Goal: Use online tool/utility: Utilize a website feature to perform a specific function

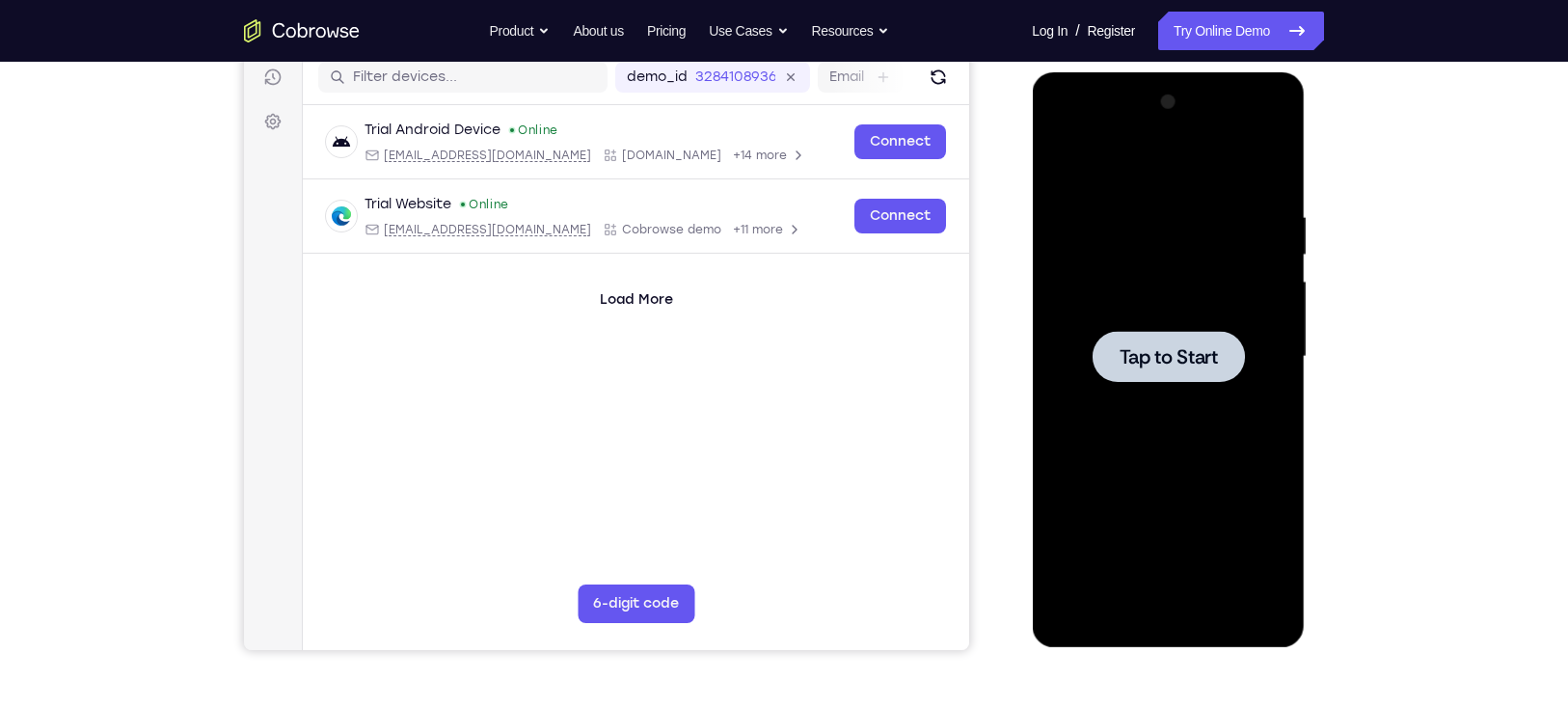
drag, startPoint x: 1032, startPoint y: 72, endPoint x: 1229, endPoint y: 356, distance: 345.6
click at [1229, 356] on div at bounding box center [1168, 356] width 153 height 51
click at [1092, 342] on div at bounding box center [1168, 356] width 153 height 51
click at [1157, 348] on span "Tap to Start" at bounding box center [1168, 357] width 98 height 20
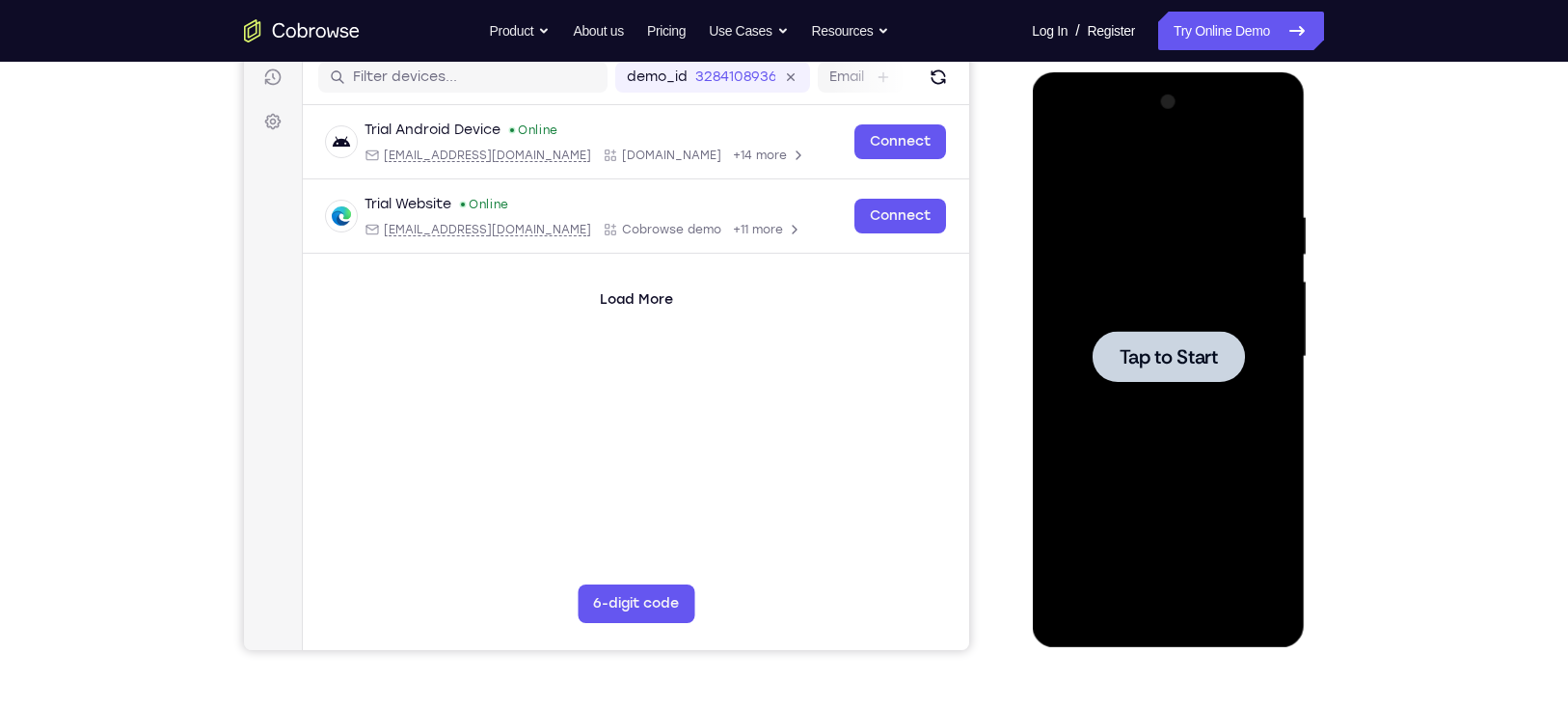
click at [1157, 348] on span "Tap to Start" at bounding box center [1168, 357] width 98 height 20
drag, startPoint x: 1157, startPoint y: 347, endPoint x: 1641, endPoint y: 446, distance: 494.0
click at [1157, 348] on span "Tap to Start" at bounding box center [1168, 357] width 98 height 20
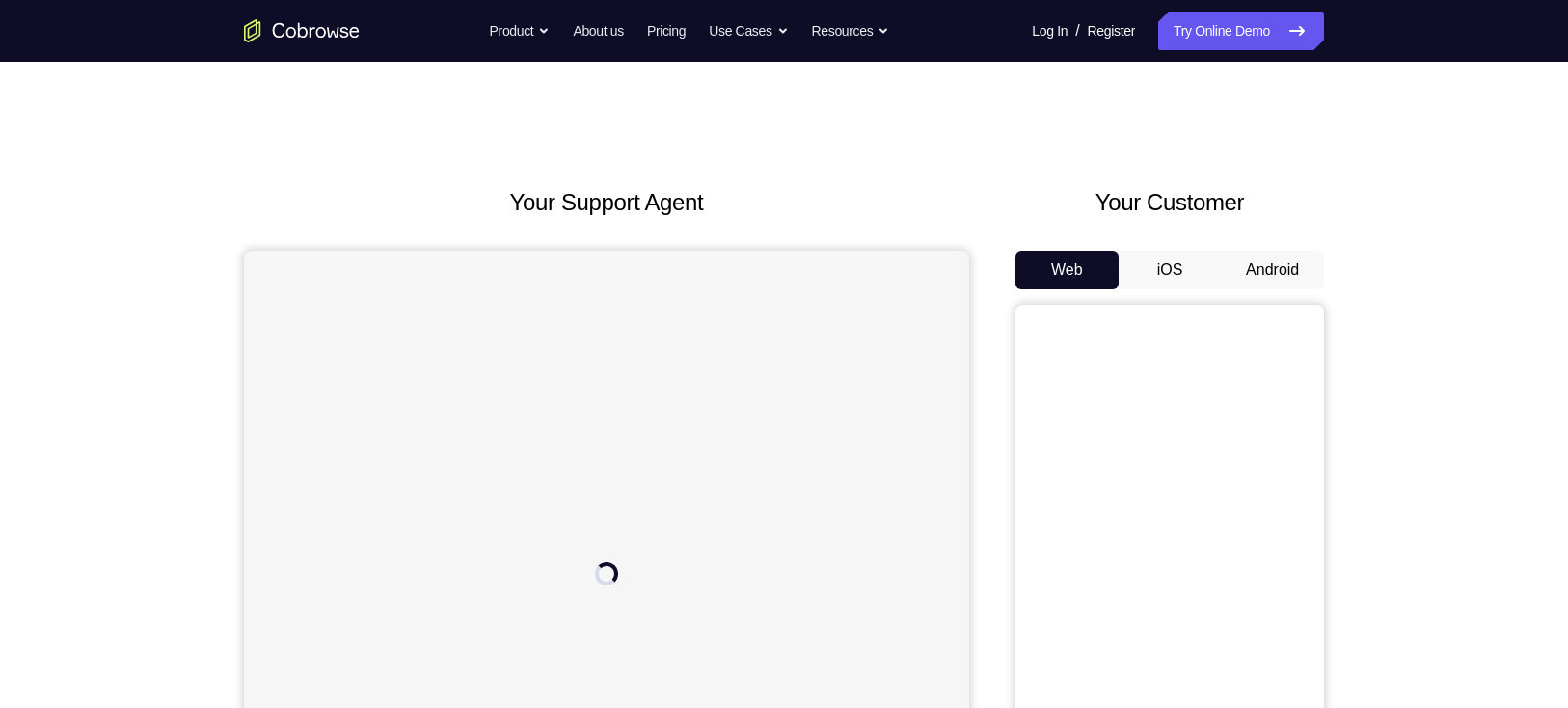
click at [1256, 251] on div "Web iOS Android" at bounding box center [1169, 270] width 308 height 38
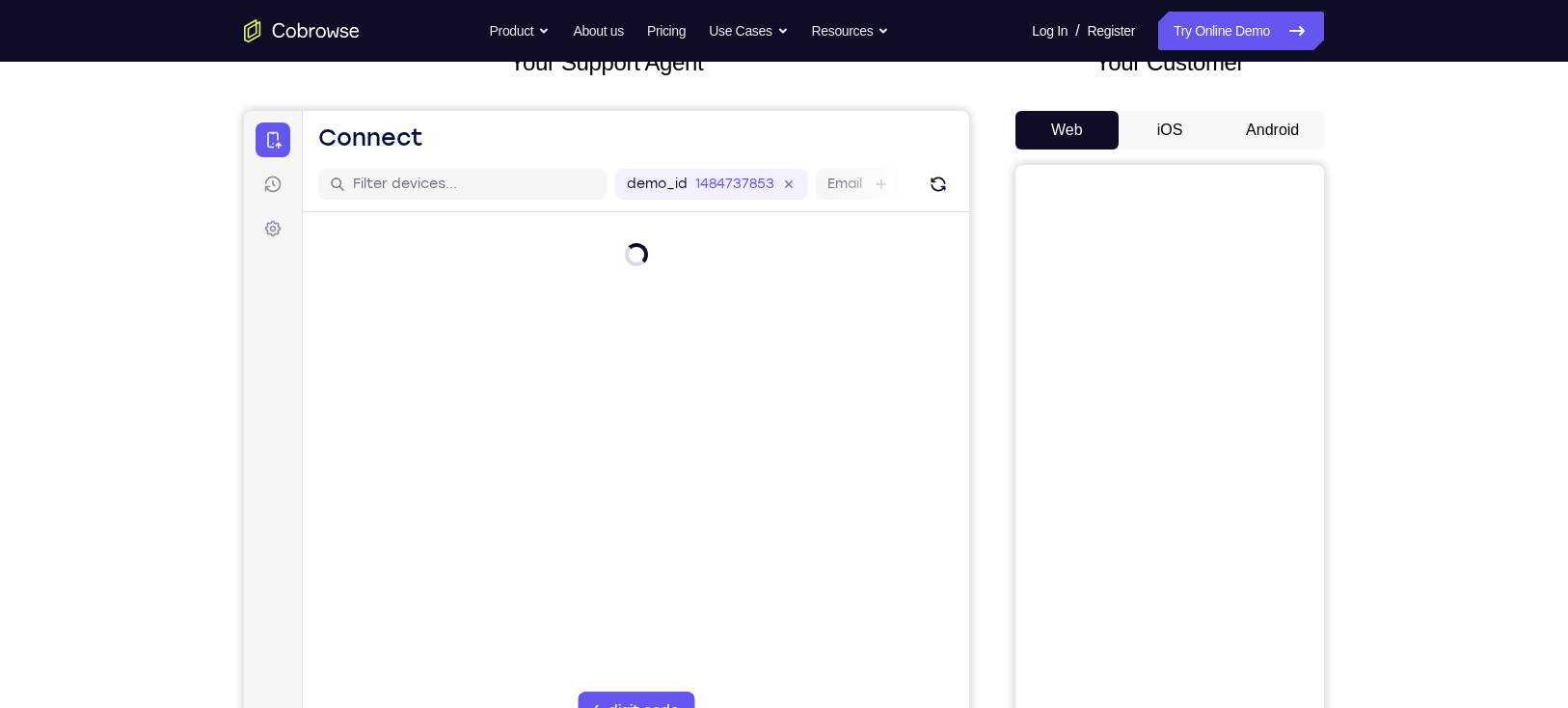
scroll to position [139, 0]
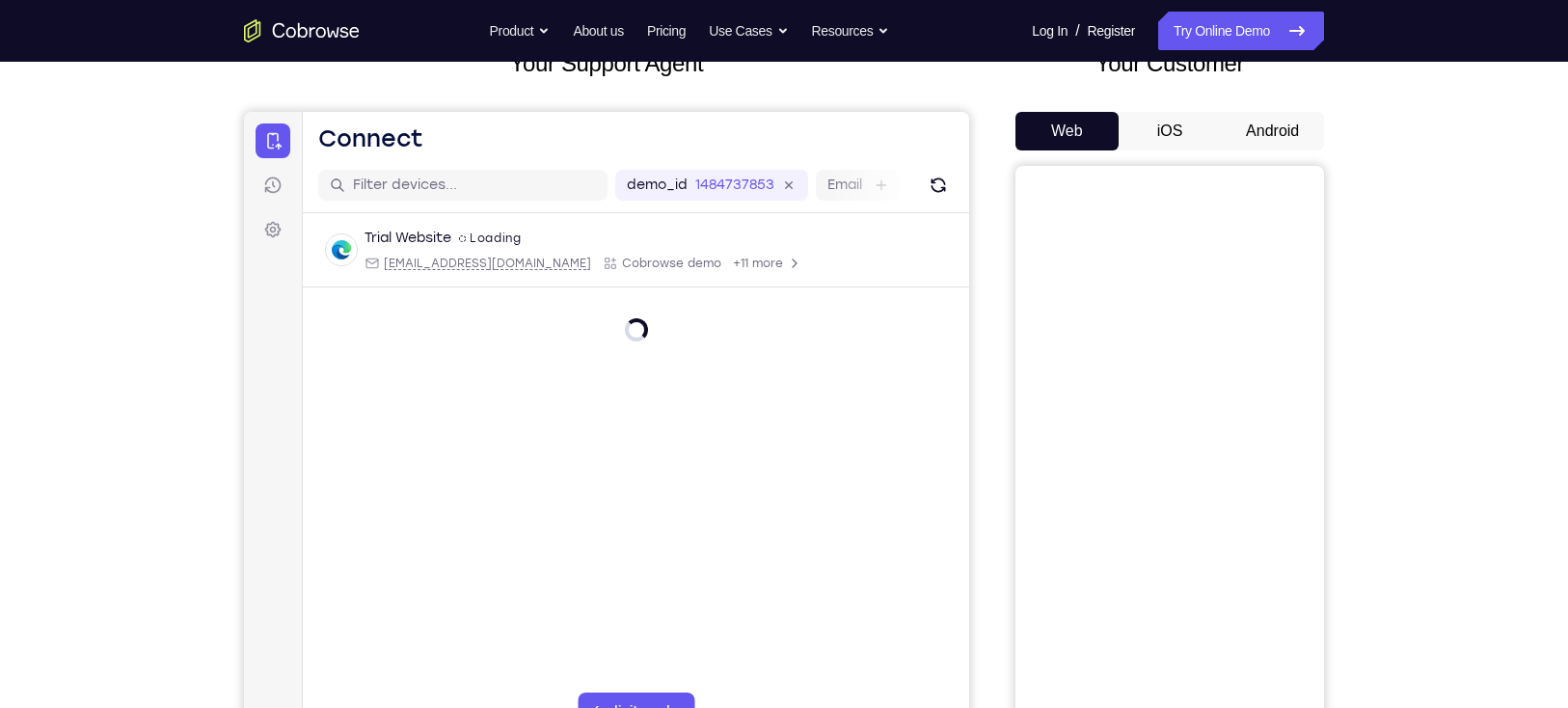
click at [1264, 129] on button "Android" at bounding box center [1273, 131] width 103 height 38
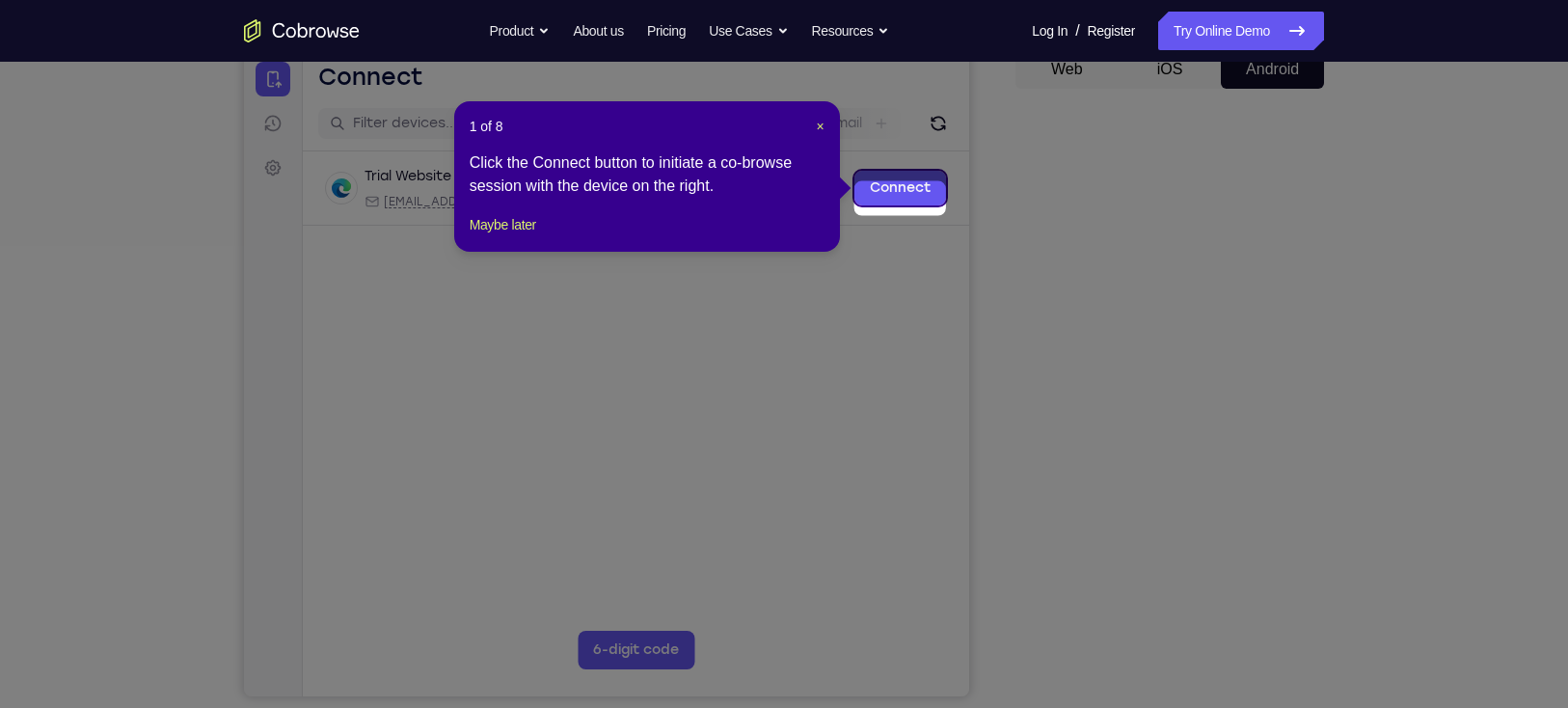
scroll to position [202, 0]
click at [817, 122] on span "×" at bounding box center [820, 125] width 8 height 16
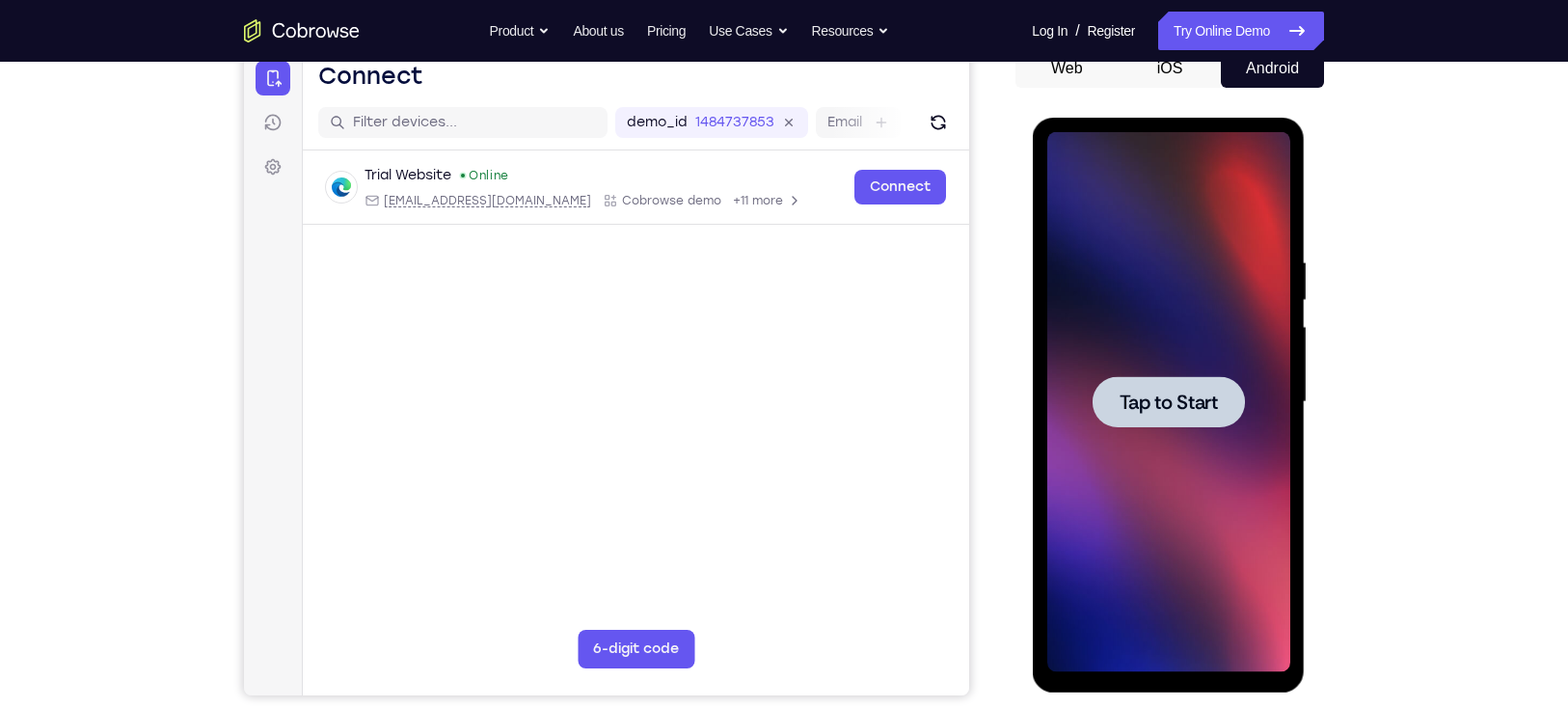
scroll to position [0, 0]
click at [1153, 421] on div at bounding box center [1168, 402] width 153 height 51
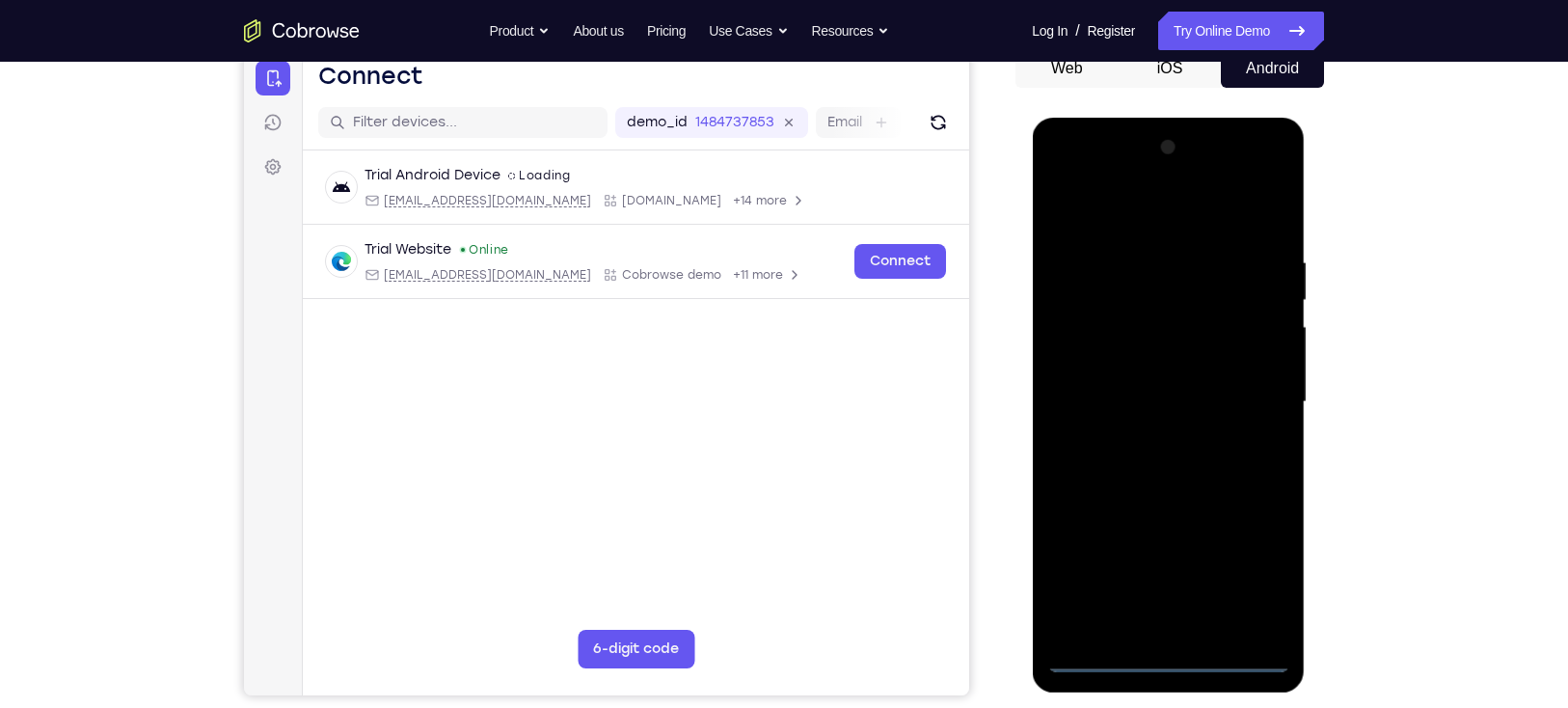
click at [1175, 656] on div at bounding box center [1168, 402] width 243 height 540
click at [1244, 572] on div at bounding box center [1168, 402] width 243 height 540
click at [1075, 182] on div at bounding box center [1168, 402] width 243 height 540
click at [1244, 385] on div at bounding box center [1168, 402] width 243 height 540
click at [1145, 431] on div at bounding box center [1168, 402] width 243 height 540
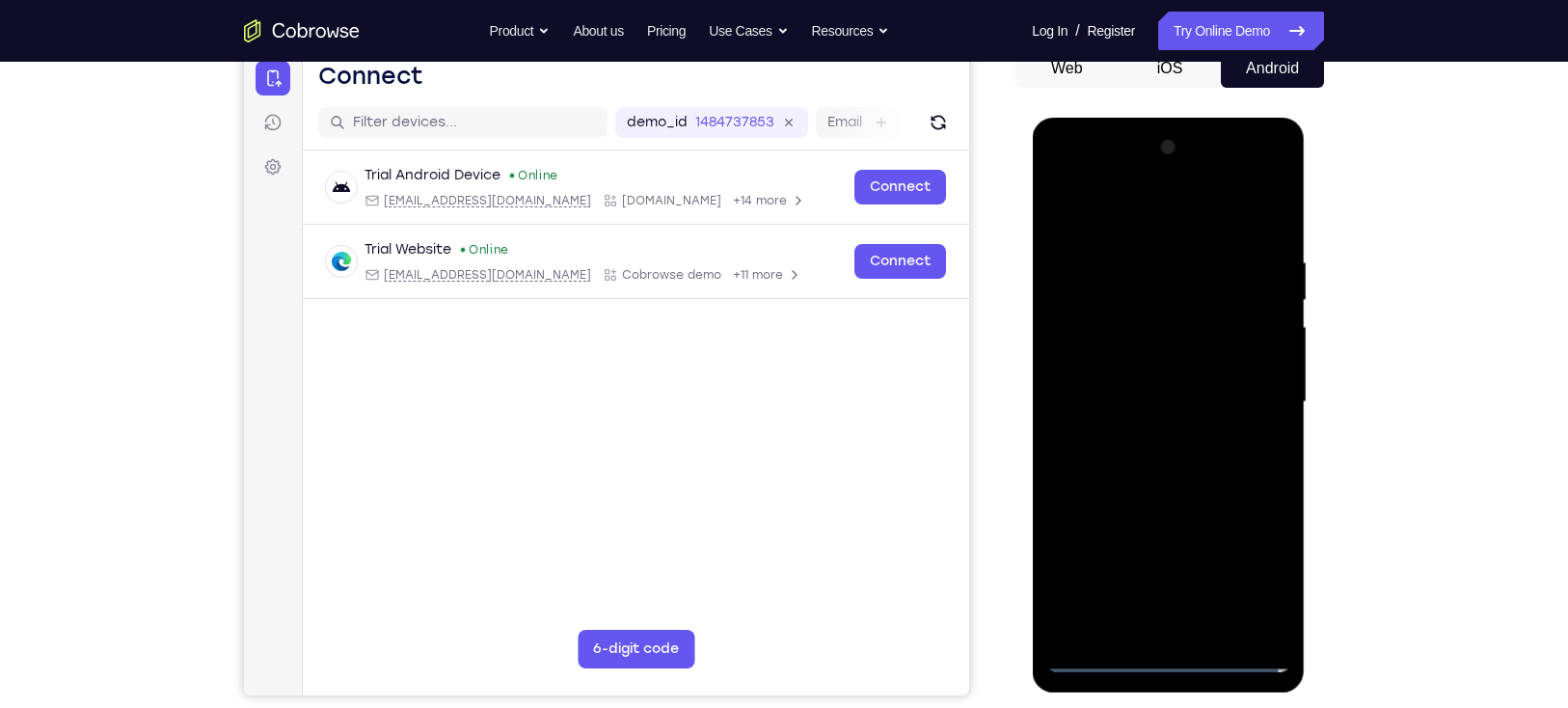
click at [1113, 377] on div at bounding box center [1168, 402] width 243 height 540
click at [1103, 370] on div at bounding box center [1168, 402] width 243 height 540
click at [1106, 396] on div at bounding box center [1168, 402] width 243 height 540
click at [1268, 226] on div at bounding box center [1168, 402] width 243 height 540
click at [1268, 230] on div at bounding box center [1168, 402] width 243 height 540
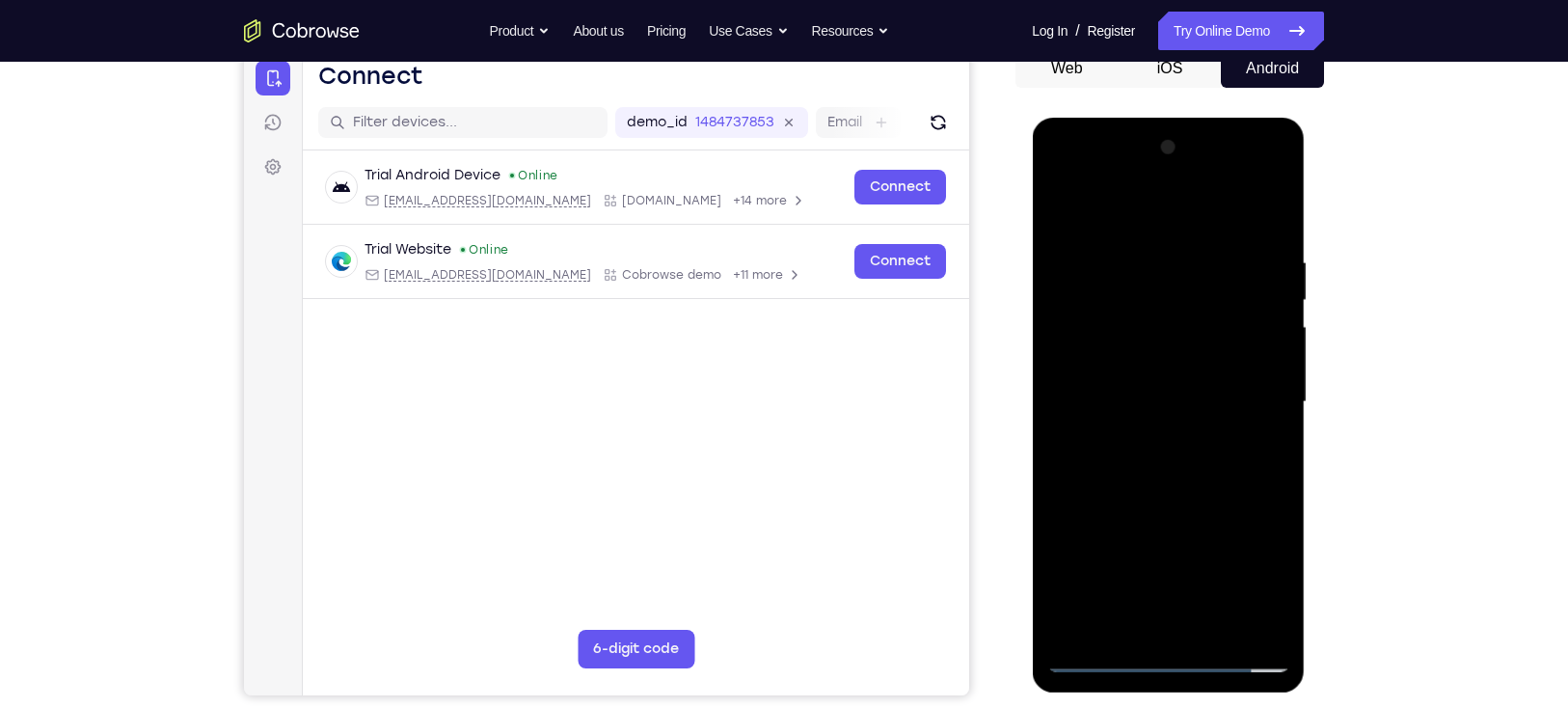
click at [1134, 247] on div at bounding box center [1168, 402] width 243 height 540
click at [1282, 354] on div at bounding box center [1168, 402] width 243 height 540
click at [1279, 339] on div at bounding box center [1168, 402] width 243 height 540
click at [1268, 243] on div at bounding box center [1168, 402] width 243 height 540
click at [1268, 211] on div at bounding box center [1168, 402] width 243 height 540
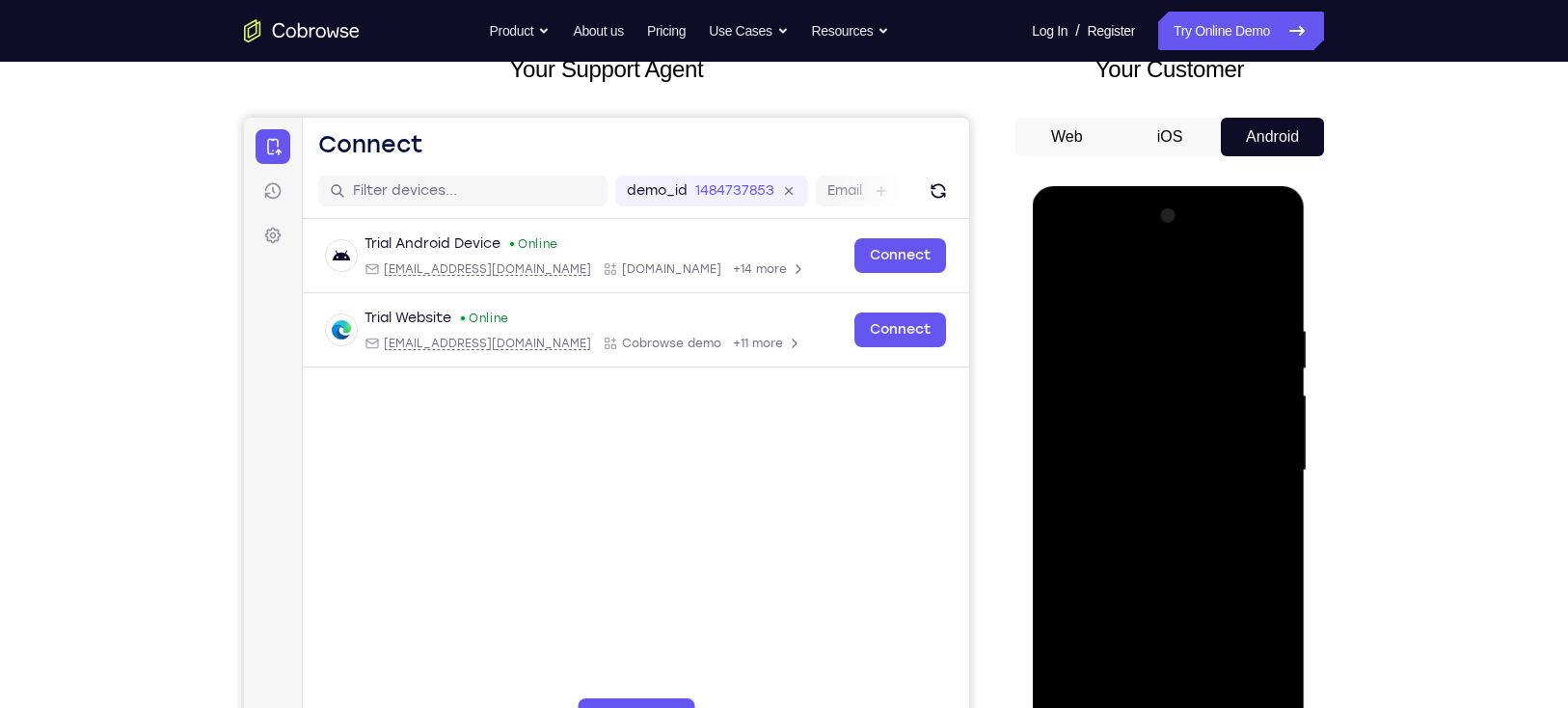
scroll to position [132, 0]
drag, startPoint x: 1196, startPoint y: 597, endPoint x: 1171, endPoint y: 347, distance: 251.2
click at [1171, 347] on div at bounding box center [1168, 472] width 243 height 540
drag, startPoint x: 1156, startPoint y: 588, endPoint x: 1153, endPoint y: 297, distance: 291.0
click at [1153, 297] on div at bounding box center [1168, 472] width 243 height 540
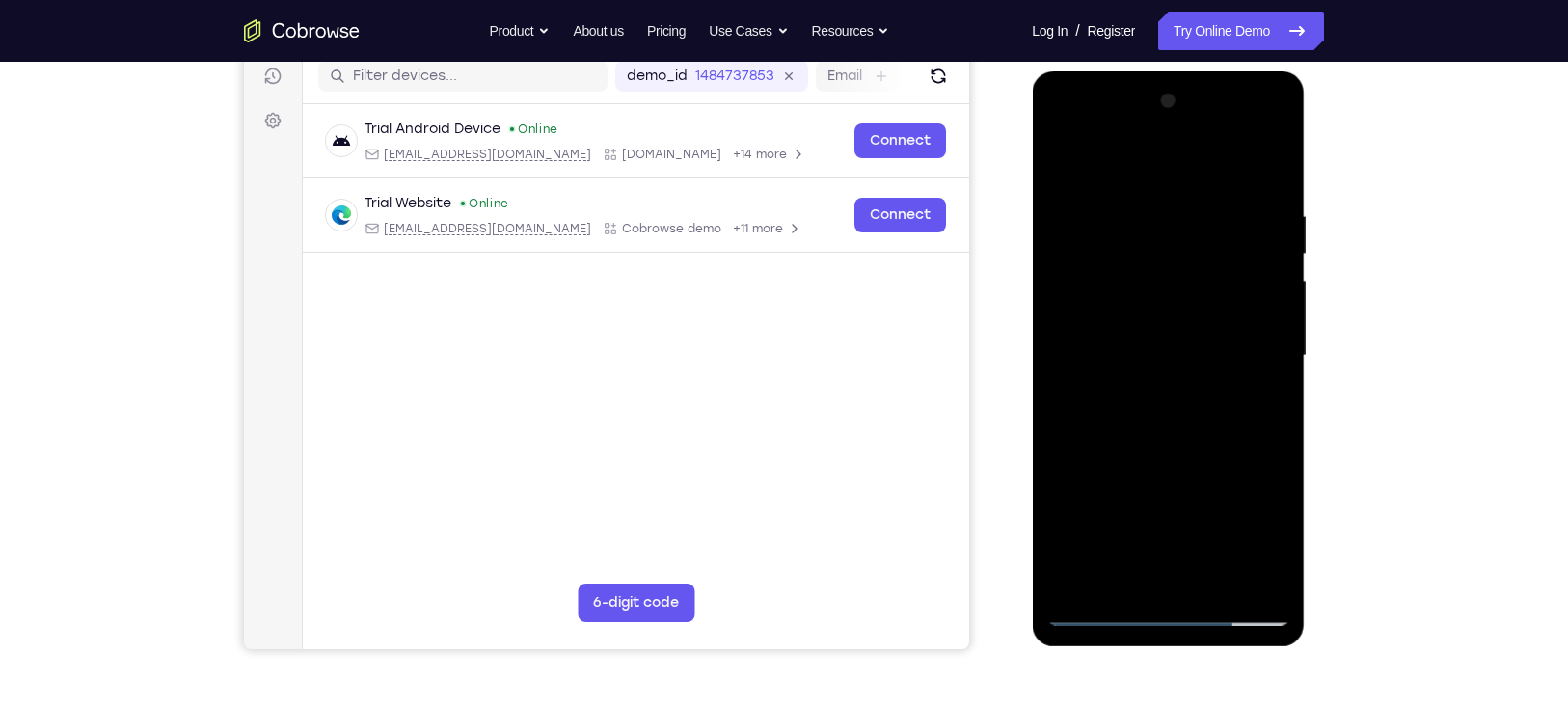
scroll to position [217, 0]
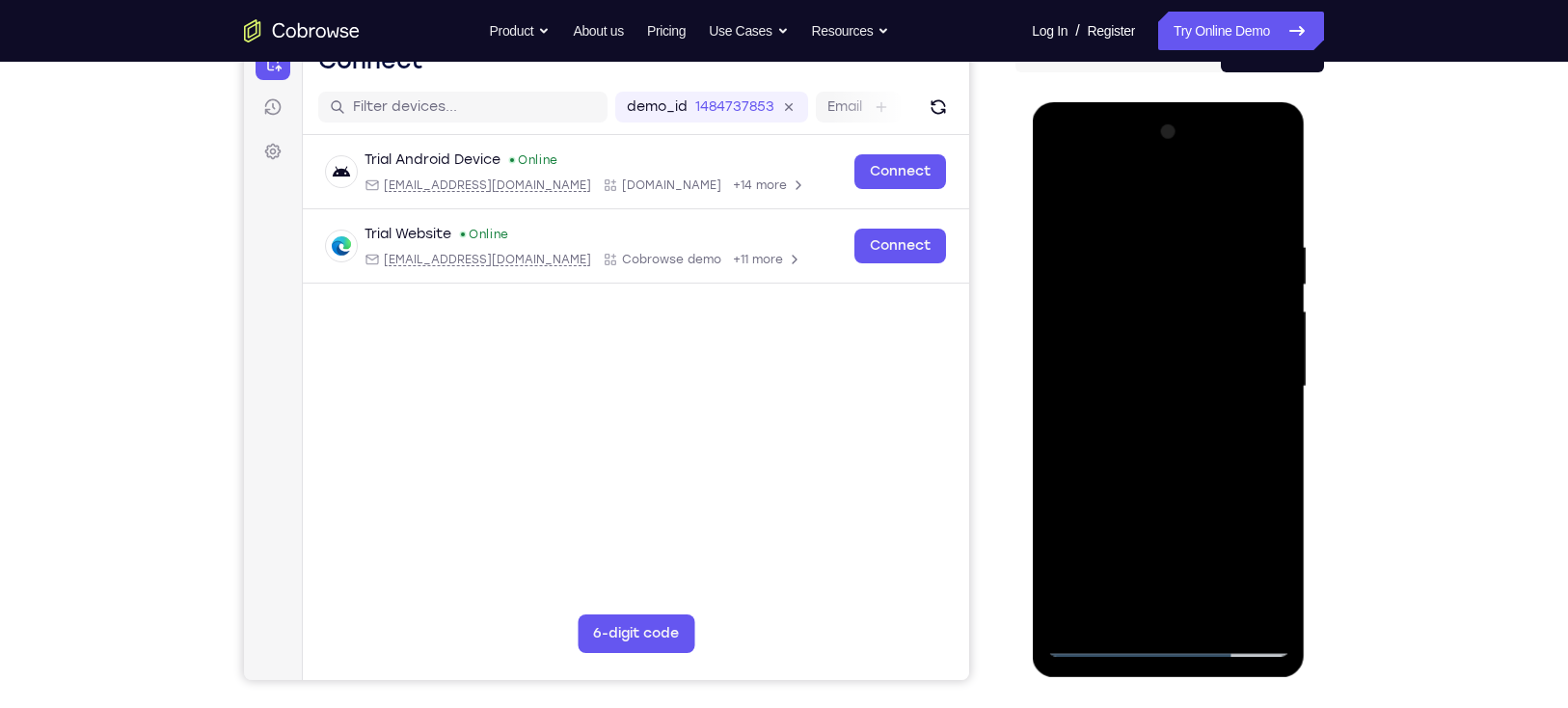
drag, startPoint x: 1171, startPoint y: 496, endPoint x: 1157, endPoint y: 172, distance: 324.3
click at [1157, 172] on div at bounding box center [1168, 387] width 243 height 540
drag, startPoint x: 1143, startPoint y: 512, endPoint x: 1213, endPoint y: 11, distance: 505.9
click at [1213, 102] on html "Online web based iOS Simulators and Android Emulators. Run iPhone, iPad, Mobile…" at bounding box center [1169, 392] width 275 height 579
drag, startPoint x: 1125, startPoint y: 271, endPoint x: 1143, endPoint y: 362, distance: 92.8
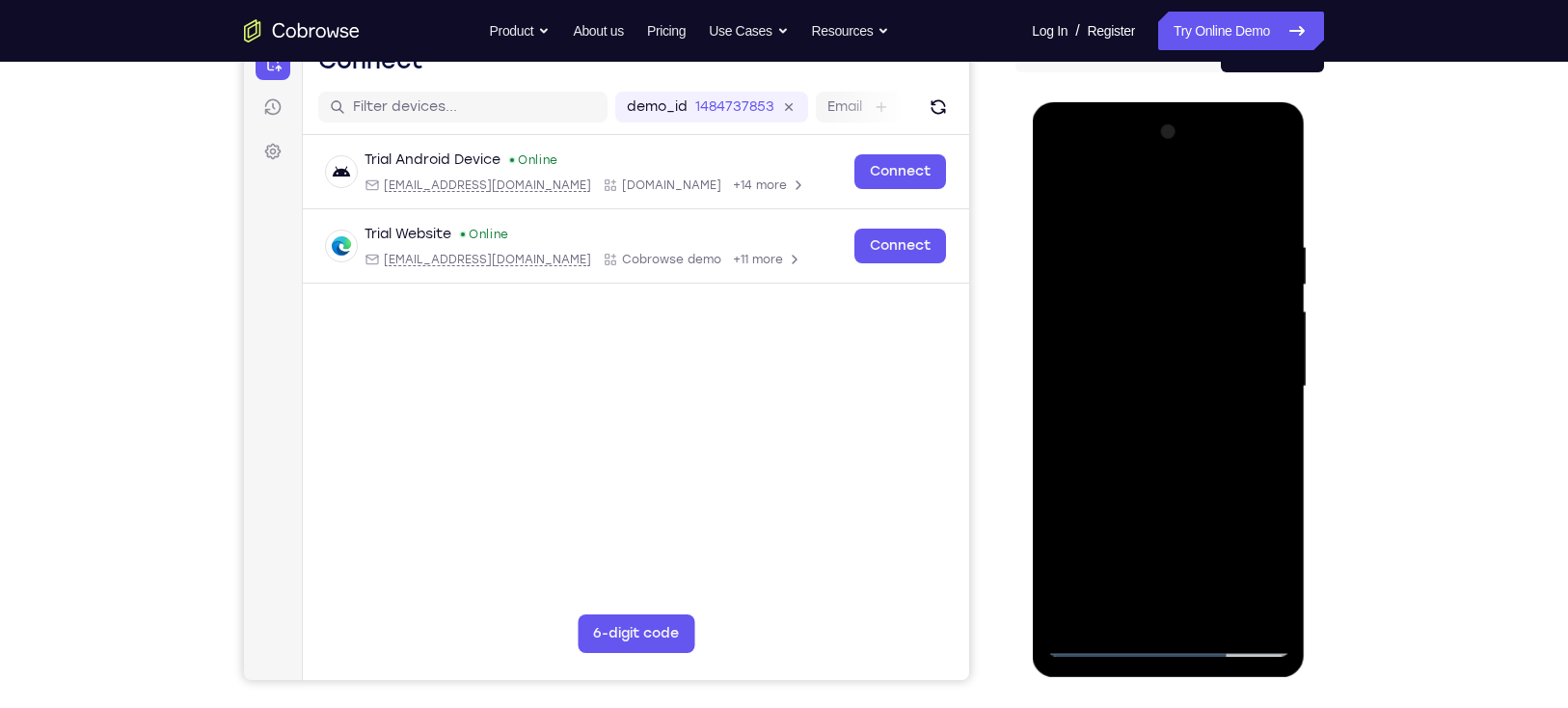
click at [1143, 362] on div at bounding box center [1168, 387] width 243 height 540
drag, startPoint x: 1143, startPoint y: 340, endPoint x: 1152, endPoint y: 320, distance: 21.9
click at [1152, 320] on div at bounding box center [1168, 387] width 243 height 540
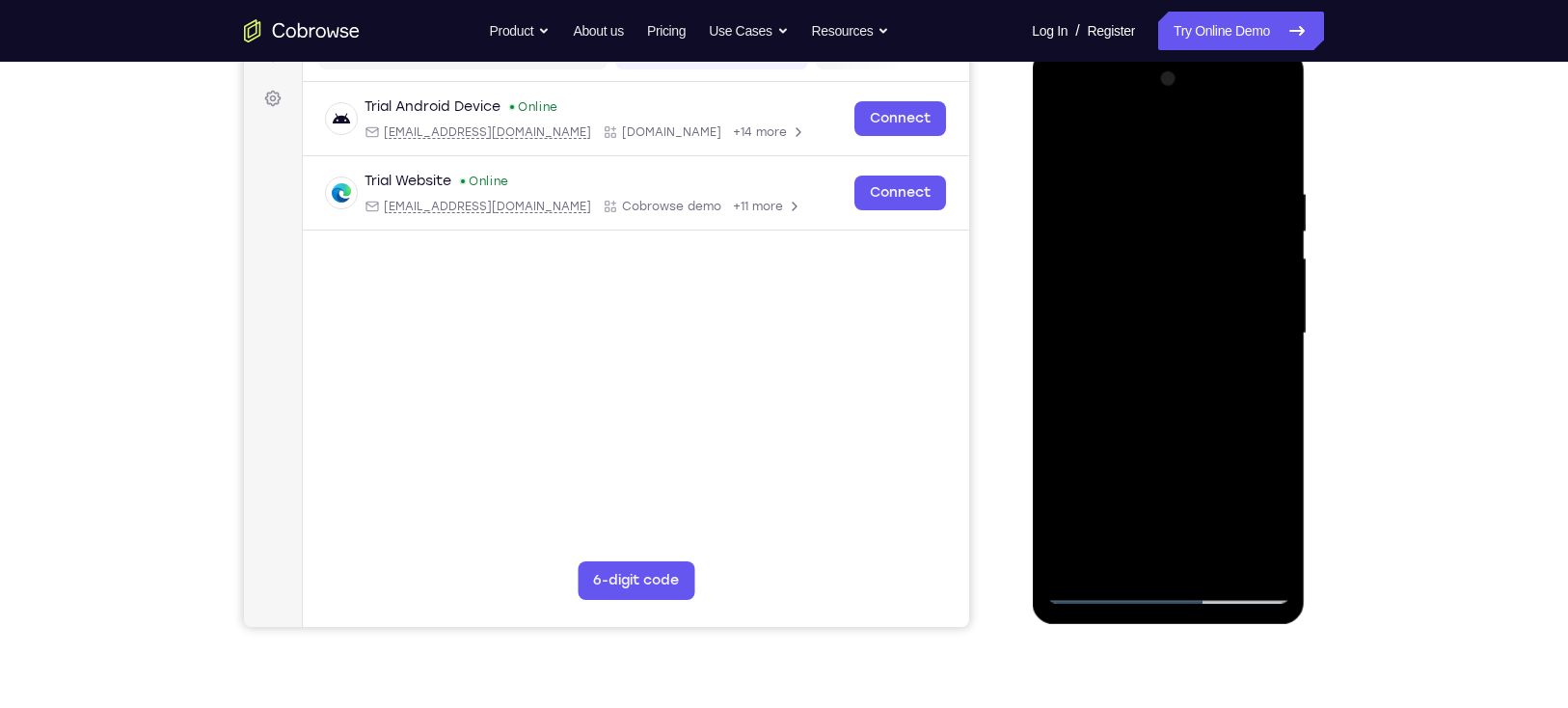
scroll to position [262, 0]
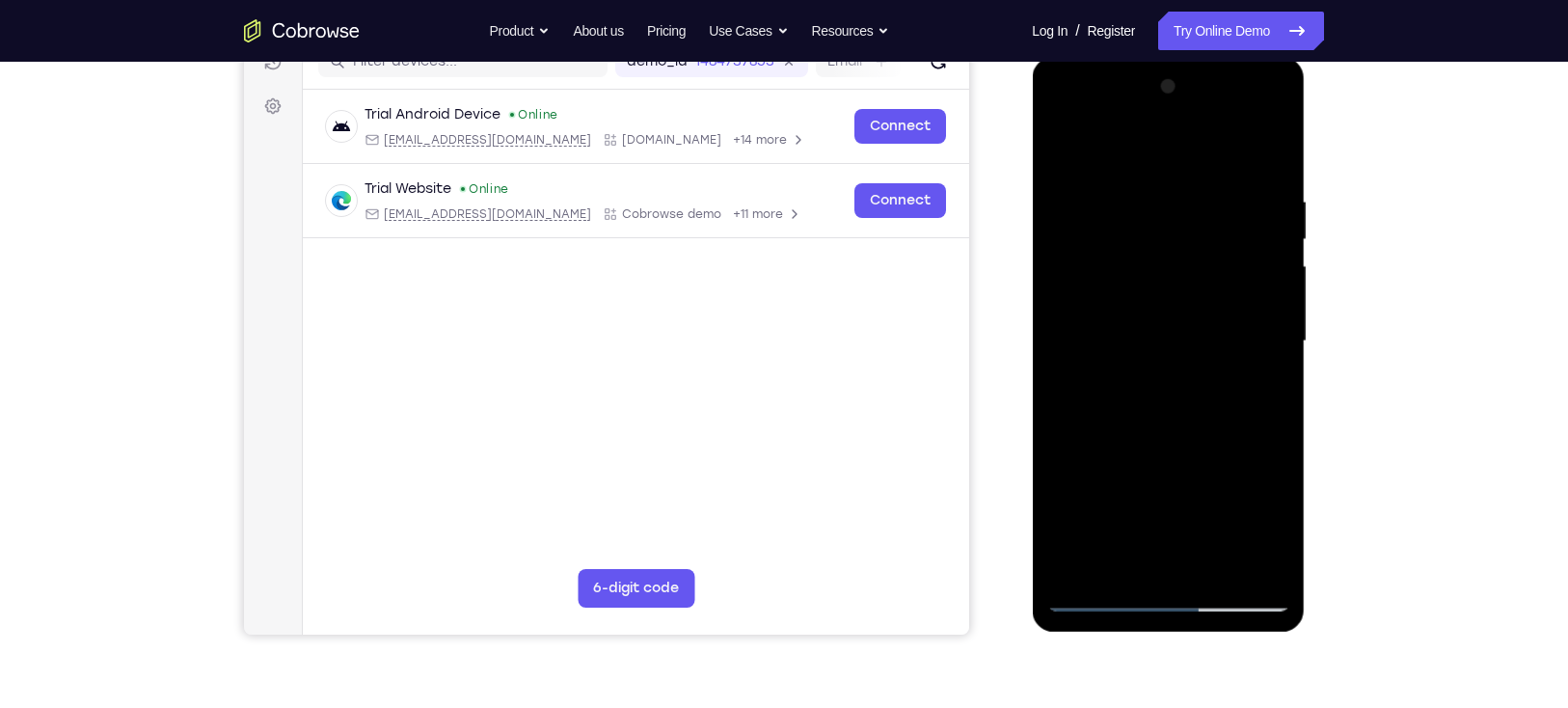
drag, startPoint x: 1185, startPoint y: 454, endPoint x: 1162, endPoint y: 149, distance: 305.9
click at [1162, 149] on div at bounding box center [1168, 341] width 243 height 540
drag, startPoint x: 1142, startPoint y: 470, endPoint x: 1169, endPoint y: 64, distance: 406.9
click at [1169, 64] on div at bounding box center [1168, 345] width 273 height 575
drag, startPoint x: 1194, startPoint y: 464, endPoint x: 1202, endPoint y: 26, distance: 438.1
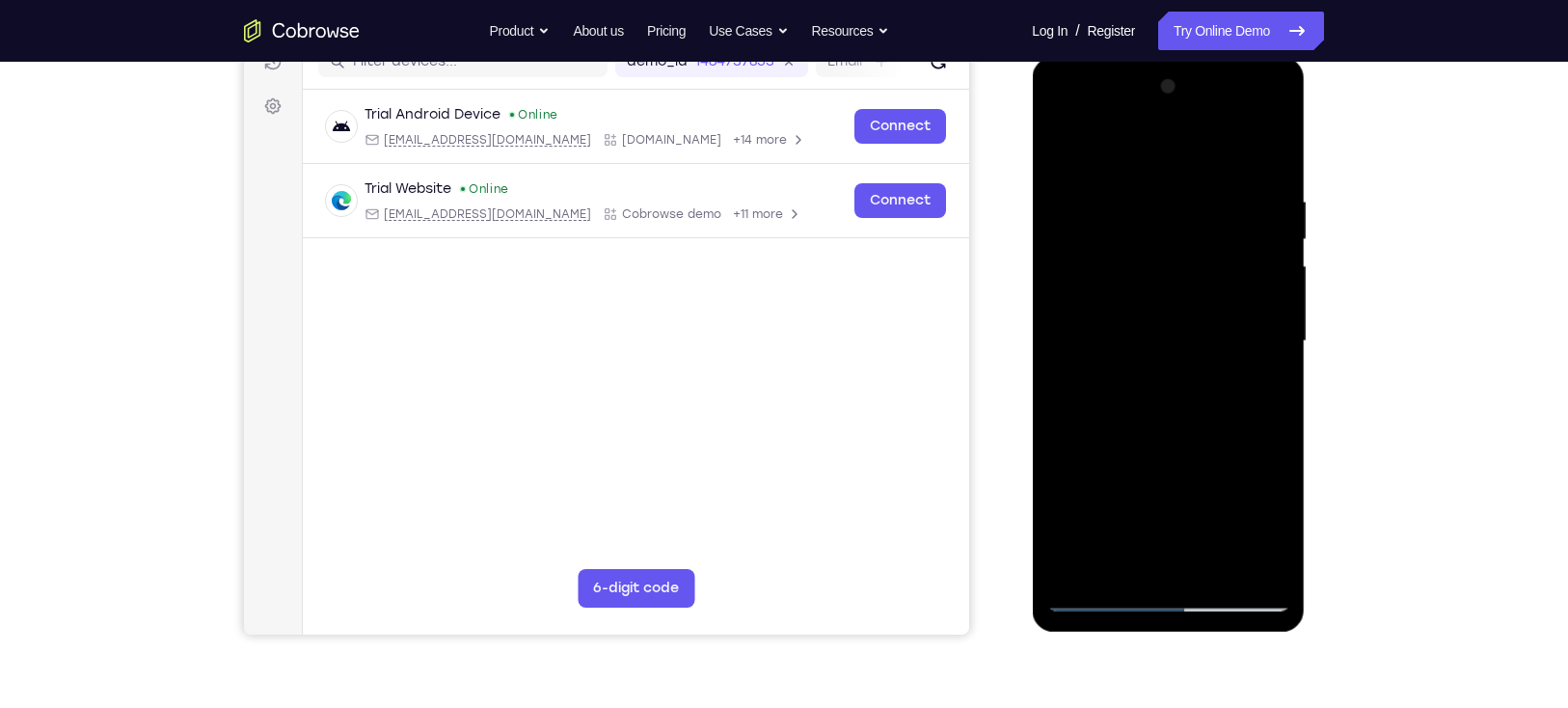
click at [1202, 57] on html "Online web based iOS Simulators and Android Emulators. Run iPhone, iPad, Mobile…" at bounding box center [1169, 347] width 275 height 579
drag, startPoint x: 1206, startPoint y: 472, endPoint x: 1181, endPoint y: 74, distance: 398.8
click at [1181, 74] on div at bounding box center [1168, 341] width 243 height 540
drag, startPoint x: 1192, startPoint y: 256, endPoint x: 1195, endPoint y: 359, distance: 103.0
click at [1195, 359] on div at bounding box center [1168, 341] width 243 height 540
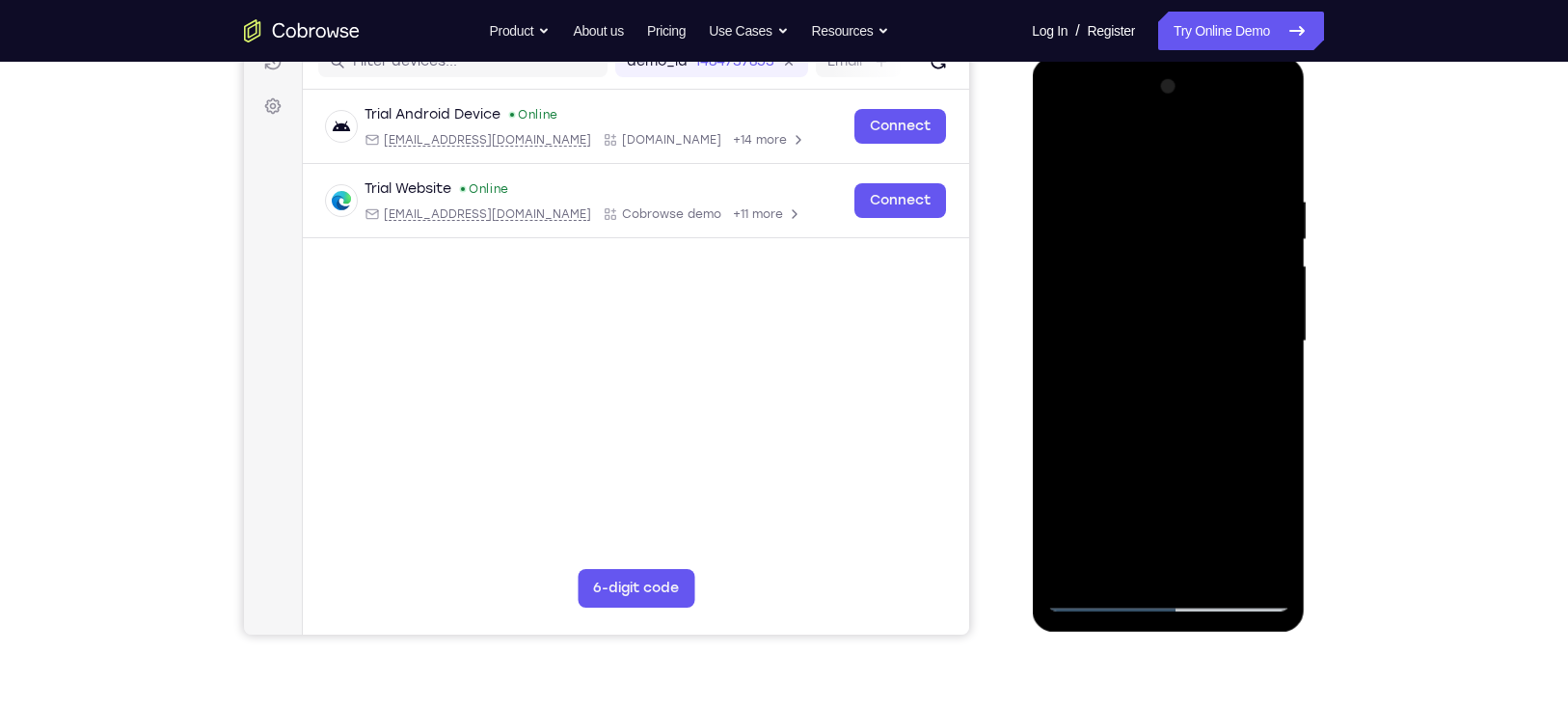
click at [1276, 344] on div at bounding box center [1168, 341] width 243 height 540
click at [1064, 340] on div at bounding box center [1168, 341] width 243 height 540
click at [1277, 345] on div at bounding box center [1168, 341] width 243 height 540
drag, startPoint x: 1154, startPoint y: 475, endPoint x: 1152, endPoint y: 227, distance: 248.0
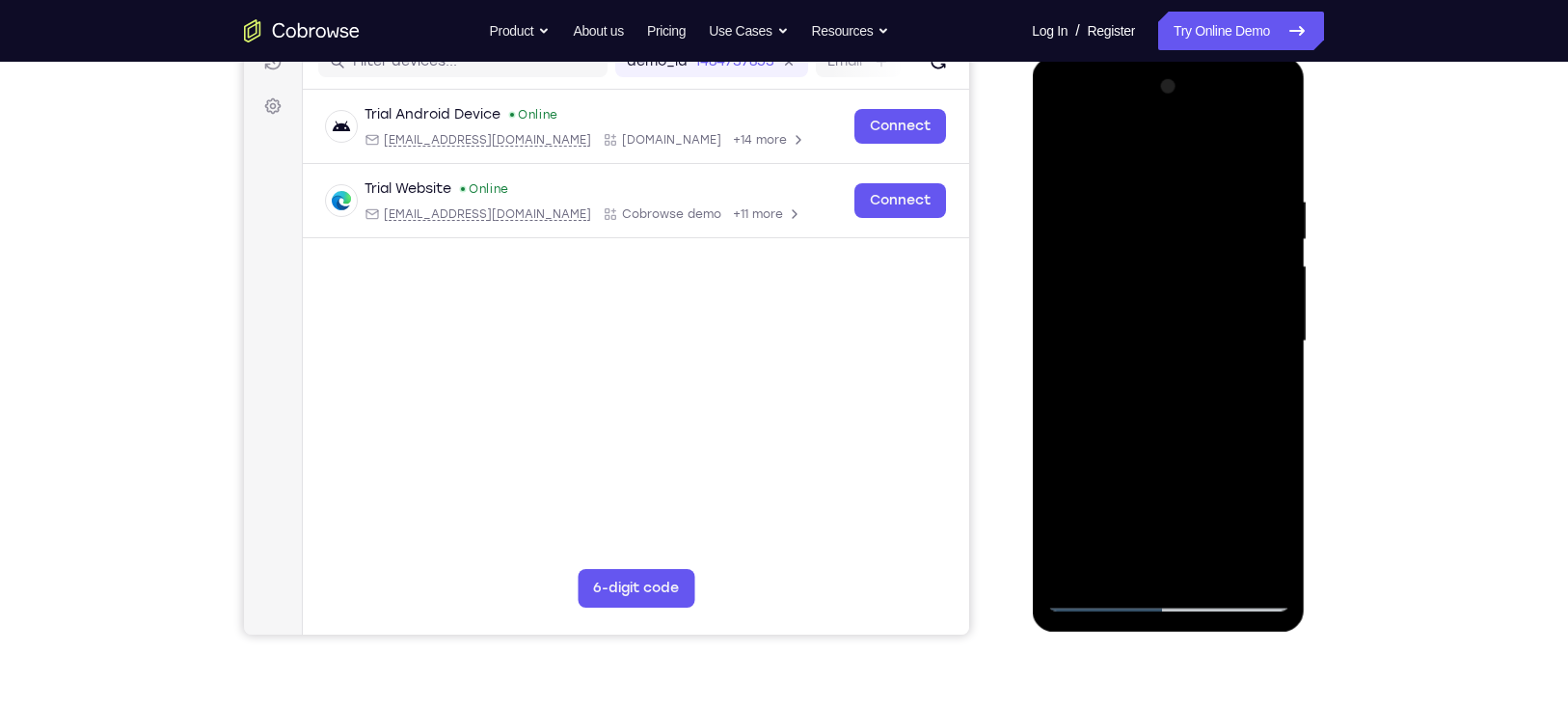
click at [1152, 227] on div at bounding box center [1168, 341] width 243 height 540
drag, startPoint x: 1168, startPoint y: 458, endPoint x: 1148, endPoint y: 195, distance: 263.8
click at [1148, 195] on div at bounding box center [1168, 341] width 243 height 540
drag, startPoint x: 1152, startPoint y: 355, endPoint x: 1152, endPoint y: 106, distance: 249.0
click at [1152, 106] on div at bounding box center [1168, 341] width 243 height 540
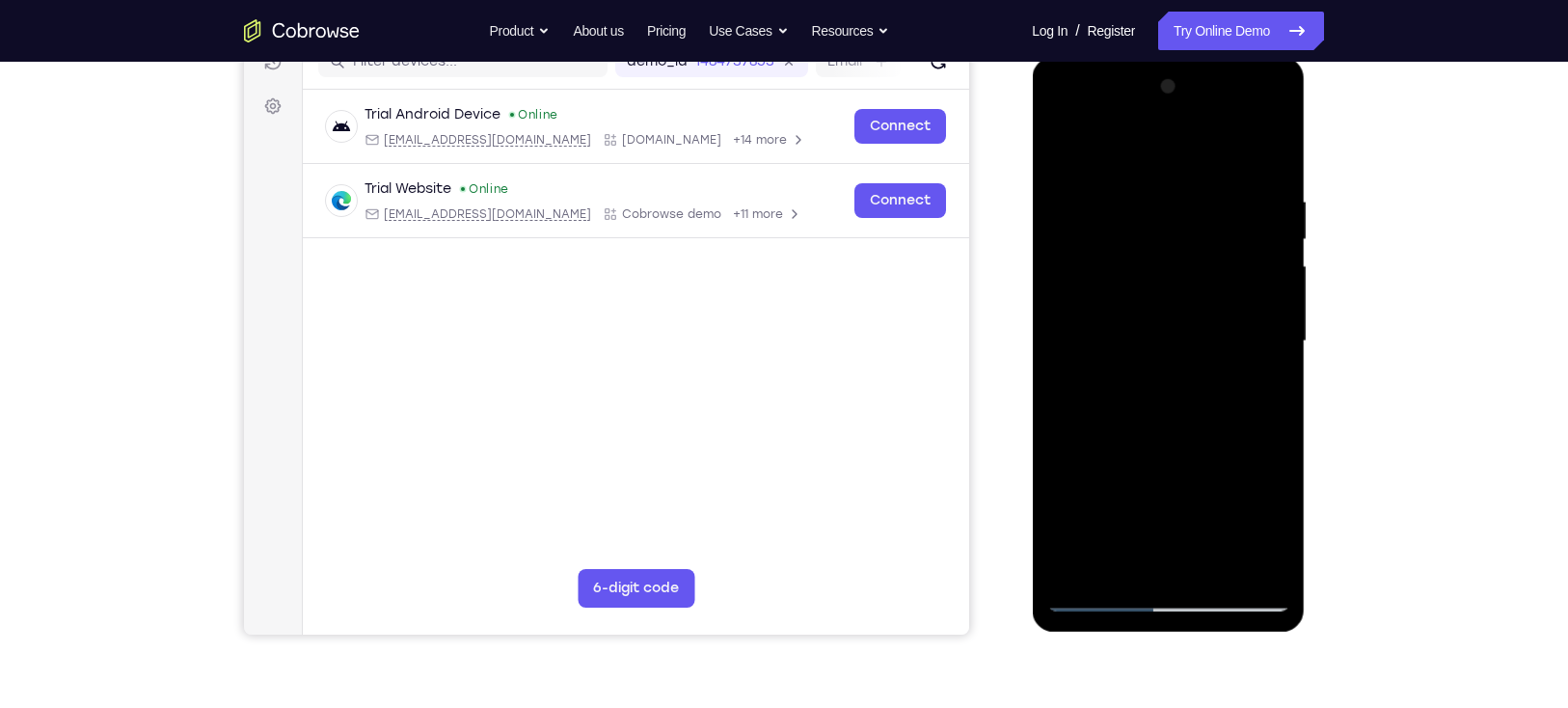
drag, startPoint x: 1163, startPoint y: 219, endPoint x: 1153, endPoint y: 69, distance: 150.3
click at [1153, 69] on div at bounding box center [1168, 345] width 273 height 575
drag, startPoint x: 1192, startPoint y: 472, endPoint x: 1166, endPoint y: 98, distance: 374.9
click at [1166, 98] on div at bounding box center [1168, 341] width 243 height 540
drag, startPoint x: 1224, startPoint y: 427, endPoint x: 1206, endPoint y: 121, distance: 306.5
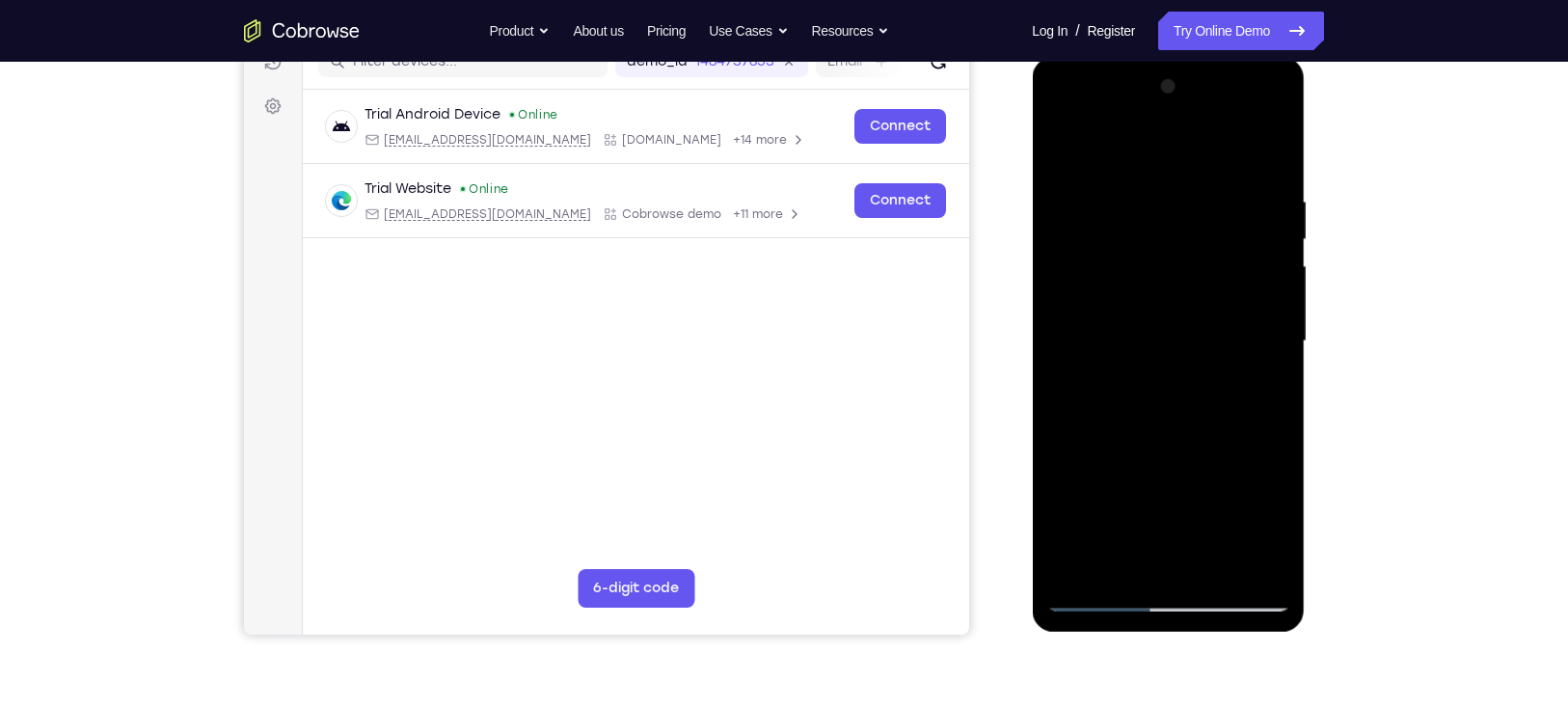
click at [1206, 121] on div at bounding box center [1168, 341] width 243 height 540
click at [1217, 556] on div at bounding box center [1168, 341] width 243 height 540
click at [1186, 442] on div at bounding box center [1168, 341] width 243 height 540
click at [1204, 324] on div at bounding box center [1168, 341] width 243 height 540
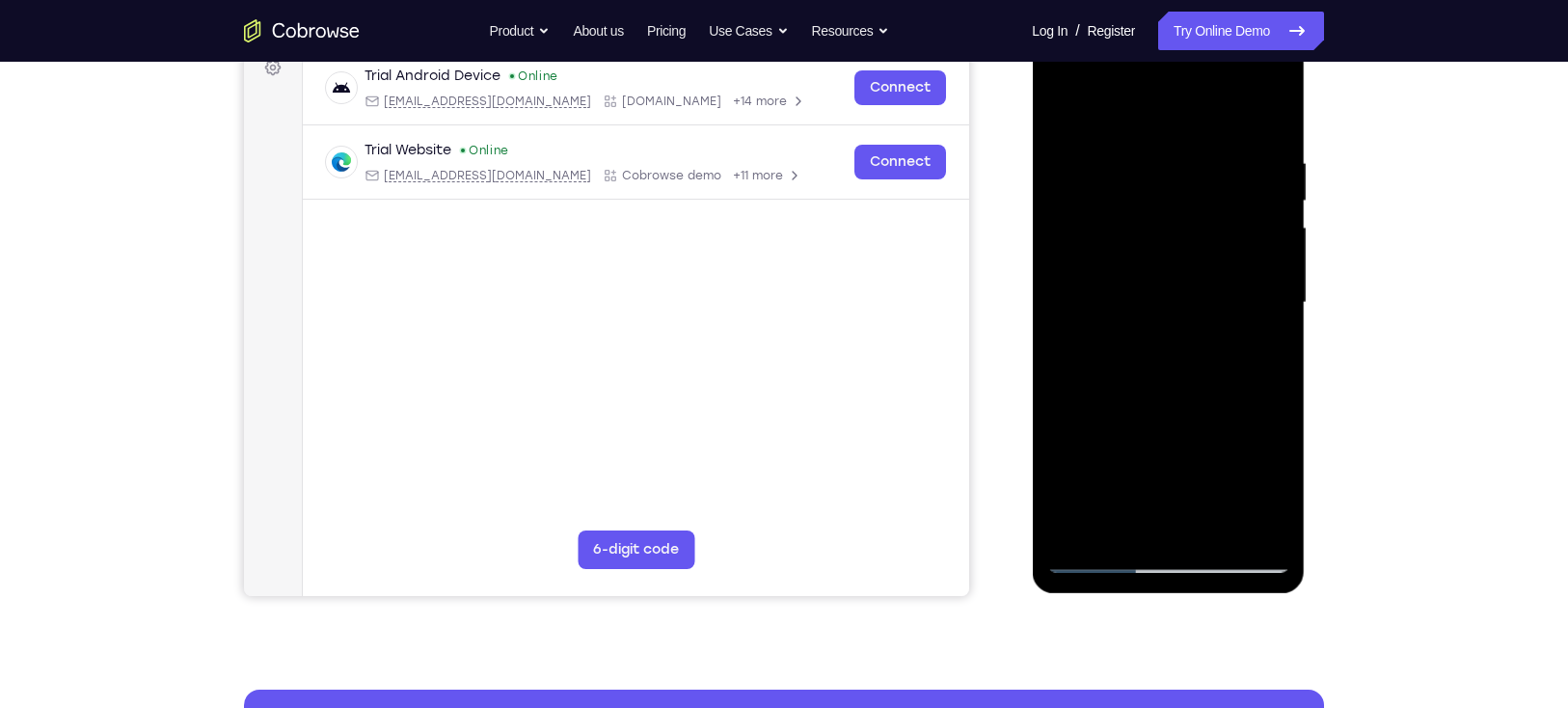
scroll to position [302, 0]
click at [1126, 380] on div at bounding box center [1168, 301] width 243 height 540
click at [1064, 108] on div at bounding box center [1168, 301] width 243 height 540
click at [1212, 511] on div at bounding box center [1168, 301] width 243 height 540
click at [1212, 523] on div at bounding box center [1168, 301] width 243 height 540
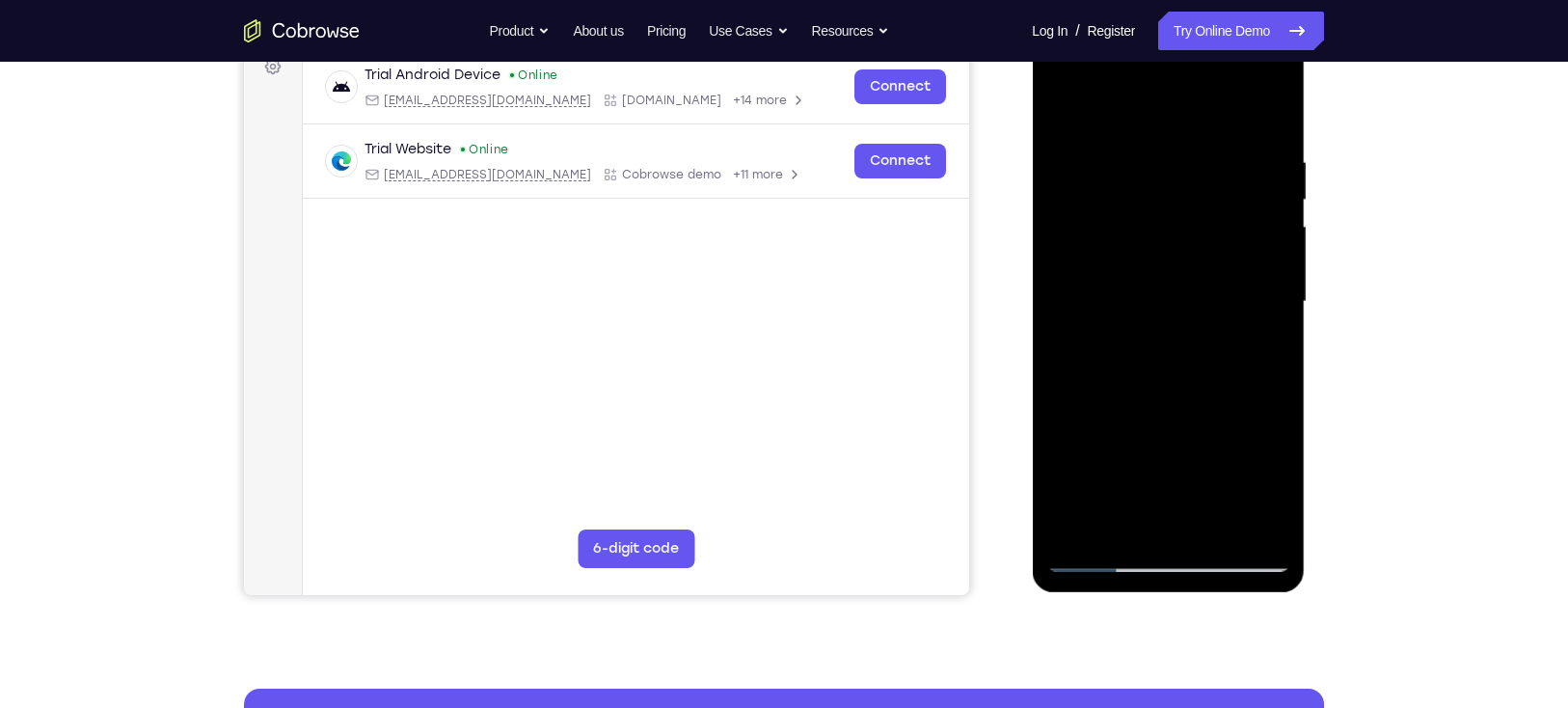
click at [1127, 268] on div at bounding box center [1168, 301] width 243 height 540
click at [1100, 348] on div at bounding box center [1168, 301] width 243 height 540
click at [1097, 348] on div at bounding box center [1168, 301] width 243 height 540
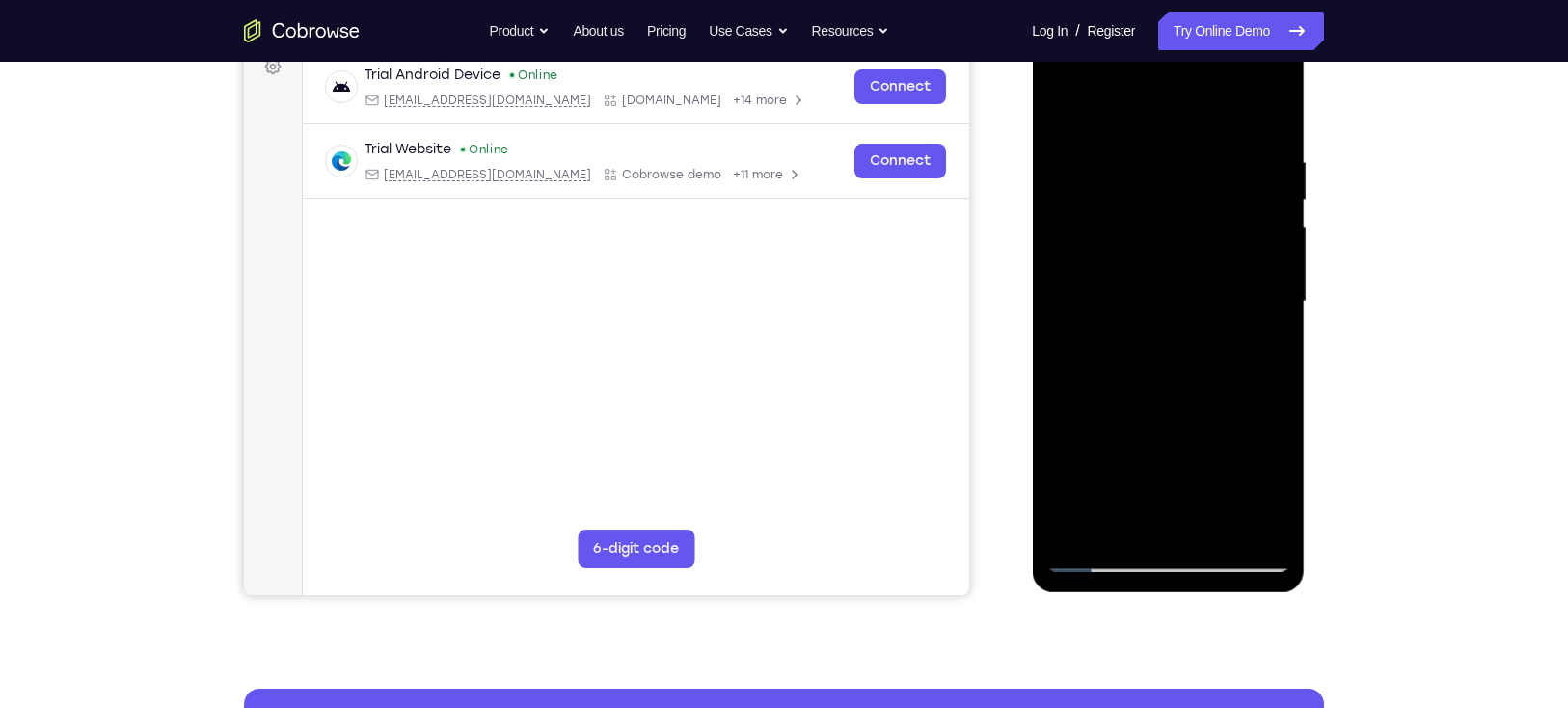
click at [1100, 350] on div at bounding box center [1168, 301] width 243 height 540
click at [1099, 348] on div at bounding box center [1168, 301] width 243 height 540
click at [1097, 350] on div at bounding box center [1168, 301] width 243 height 540
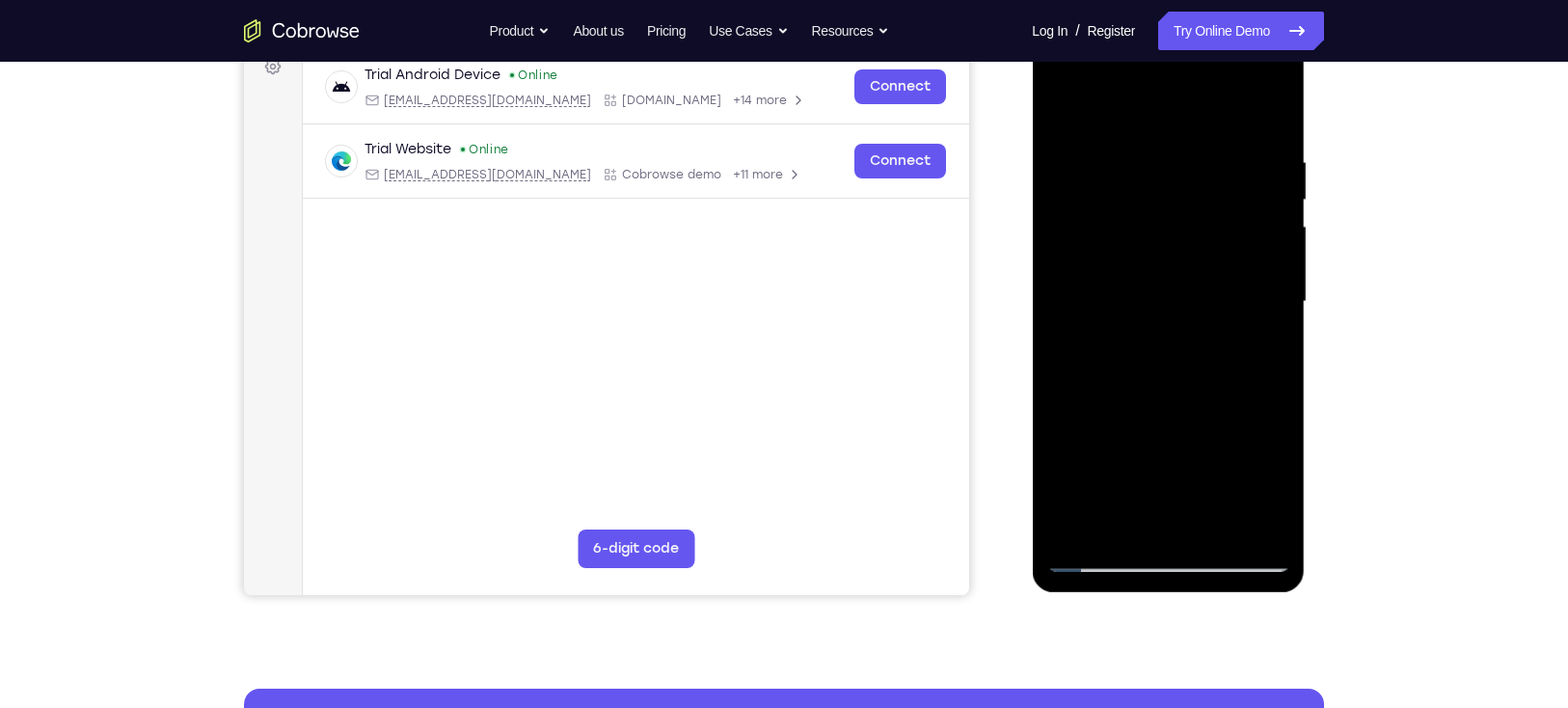
click at [1102, 350] on div at bounding box center [1168, 301] width 243 height 540
click at [1099, 353] on div at bounding box center [1168, 301] width 243 height 540
click at [1099, 349] on div at bounding box center [1168, 301] width 243 height 540
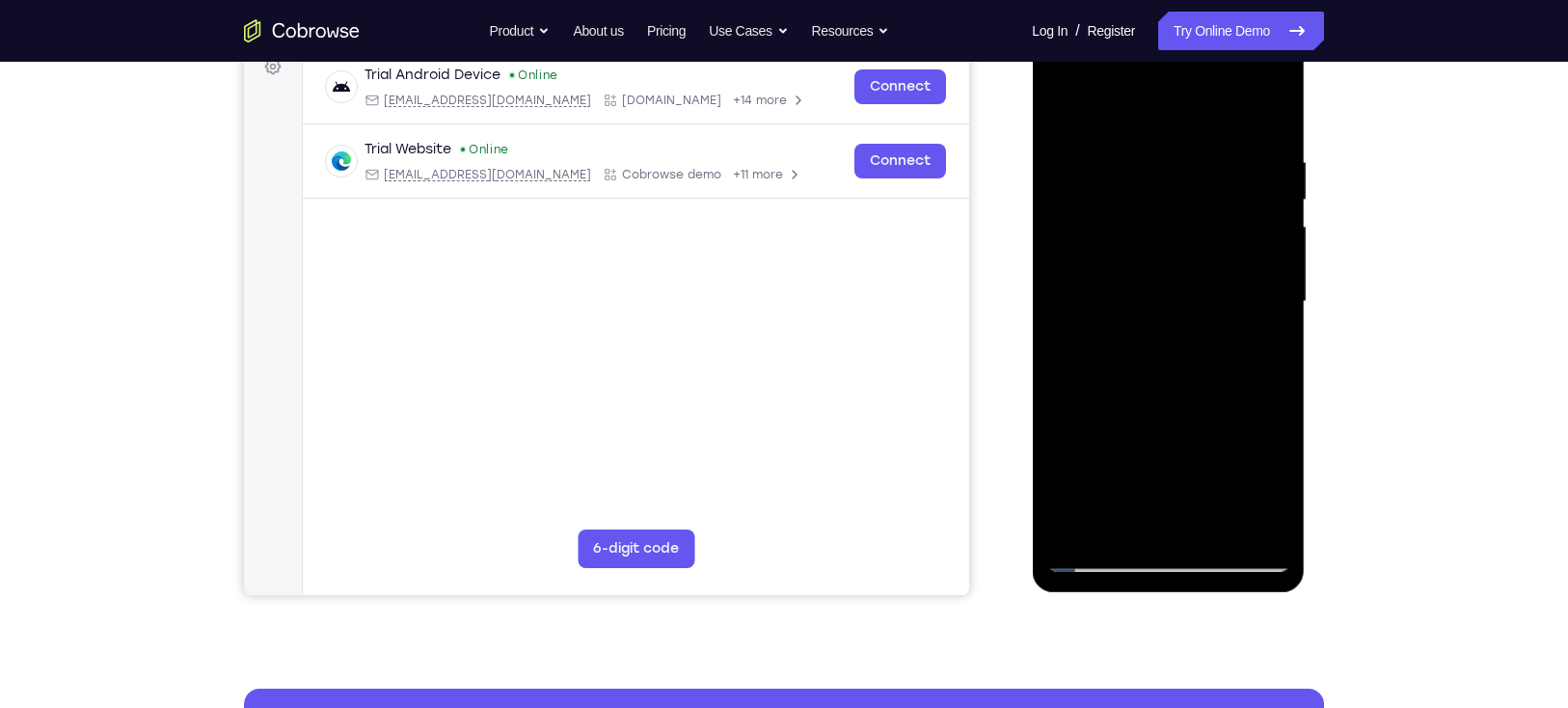
click at [1099, 349] on div at bounding box center [1168, 301] width 243 height 540
click at [1088, 346] on div at bounding box center [1168, 301] width 243 height 540
click at [1266, 477] on div at bounding box center [1168, 301] width 243 height 540
click at [1077, 447] on div at bounding box center [1168, 301] width 243 height 540
click at [1257, 346] on div at bounding box center [1168, 301] width 243 height 540
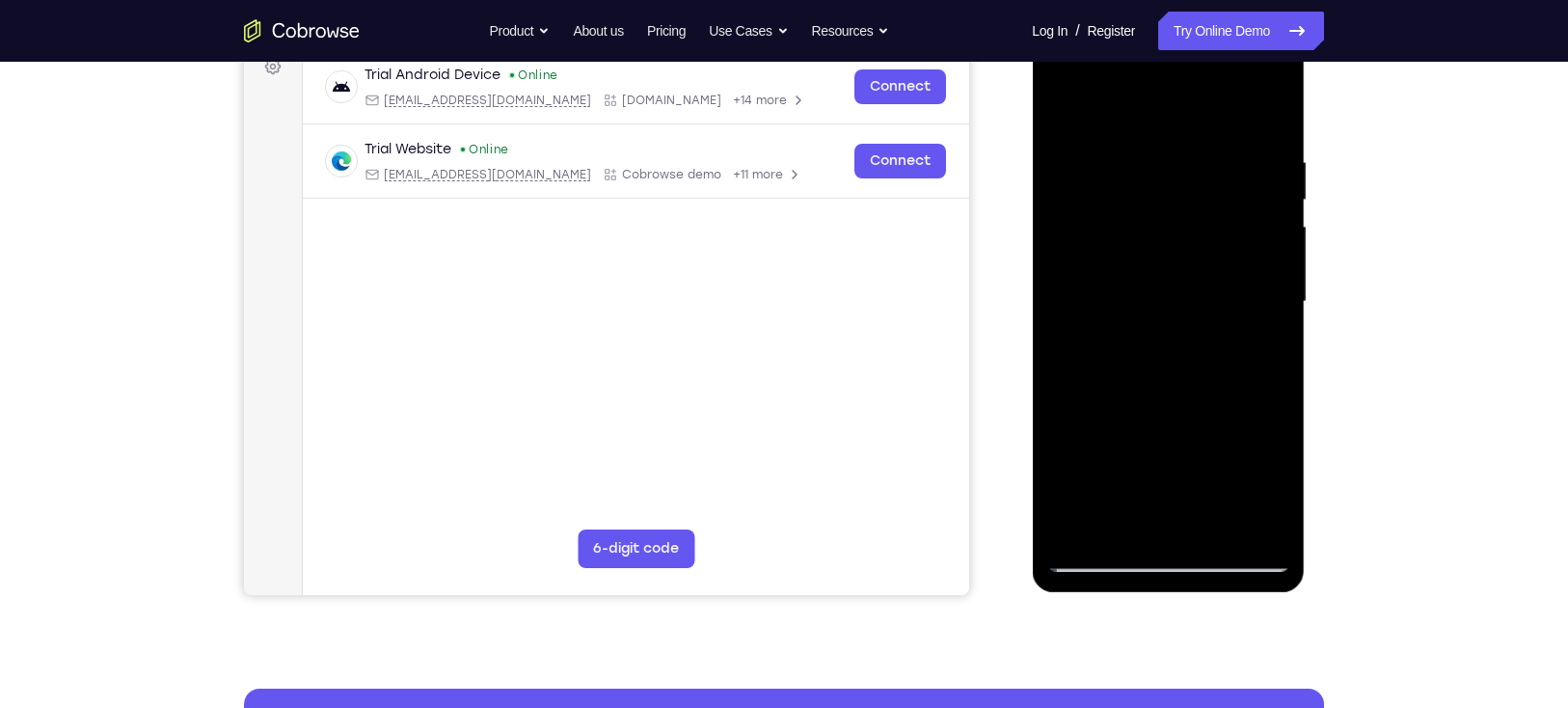
click at [1056, 111] on div at bounding box center [1168, 301] width 243 height 540
click at [1125, 550] on div at bounding box center [1168, 301] width 243 height 540
click at [1093, 555] on div at bounding box center [1168, 301] width 243 height 540
click at [1095, 548] on div at bounding box center [1168, 301] width 243 height 540
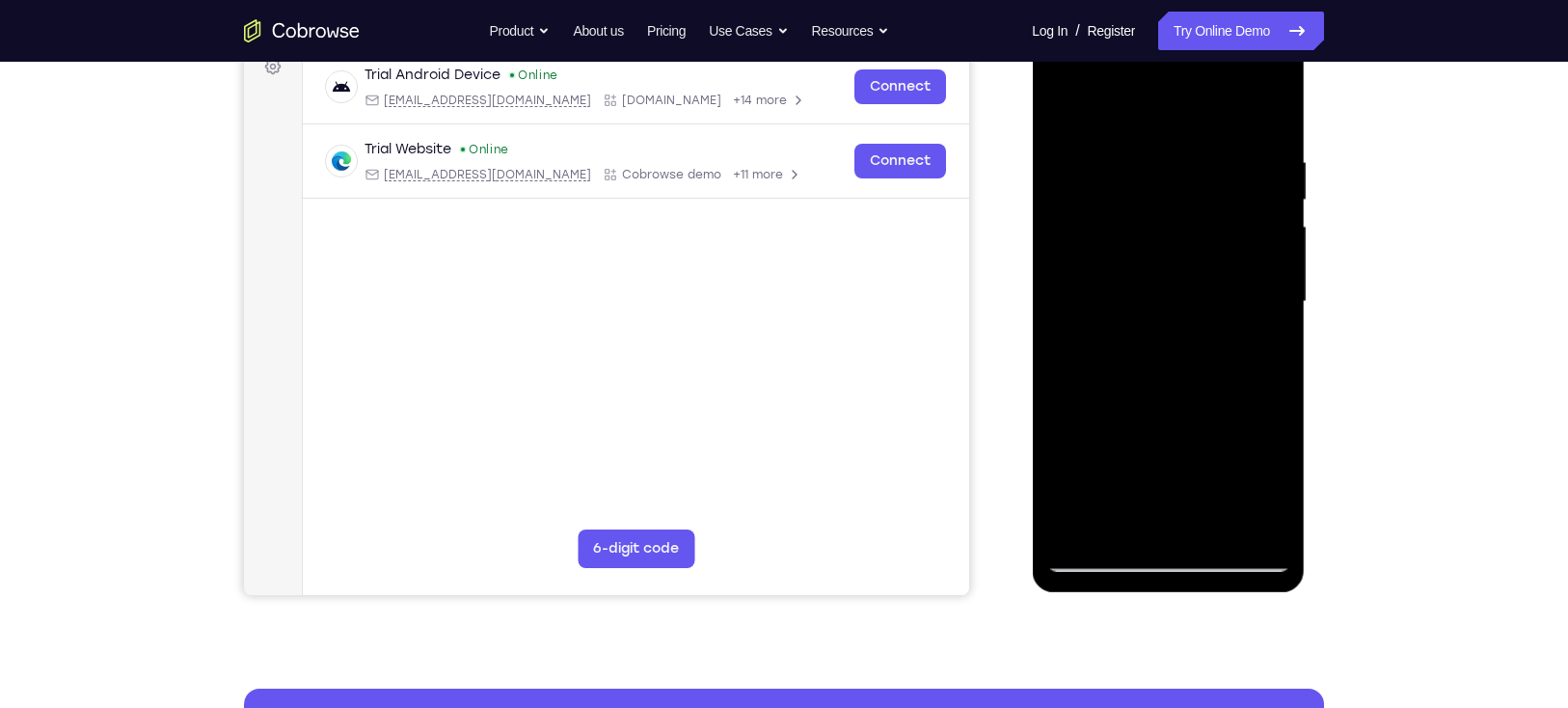
click at [1062, 106] on div at bounding box center [1168, 301] width 243 height 540
